Goal: Navigation & Orientation: Find specific page/section

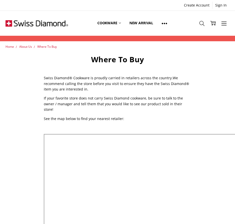
click at [41, 46] on span "Where To Buy" at bounding box center [47, 47] width 20 height 4
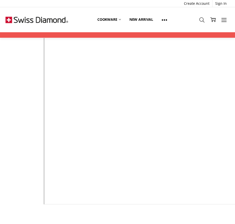
scroll to position [125, 0]
click at [164, 20] on icon at bounding box center [165, 20] width 6 height 6
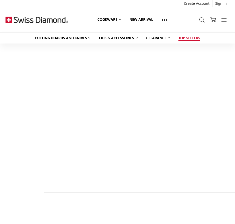
click at [194, 38] on link "Top Sellers" at bounding box center [189, 38] width 30 height 11
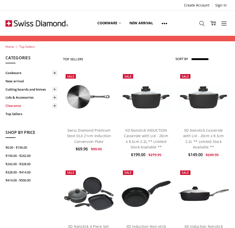
click at [20, 105] on link "Clearance" at bounding box center [32, 106] width 52 height 8
